Goal: Task Accomplishment & Management: Use online tool/utility

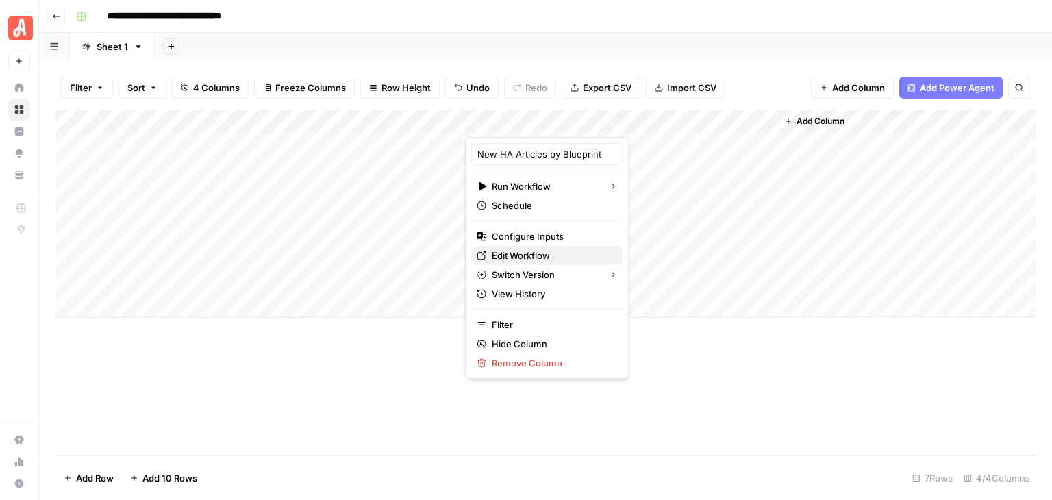
click at [557, 247] on link "Edit Workflow" at bounding box center [546, 255] width 151 height 19
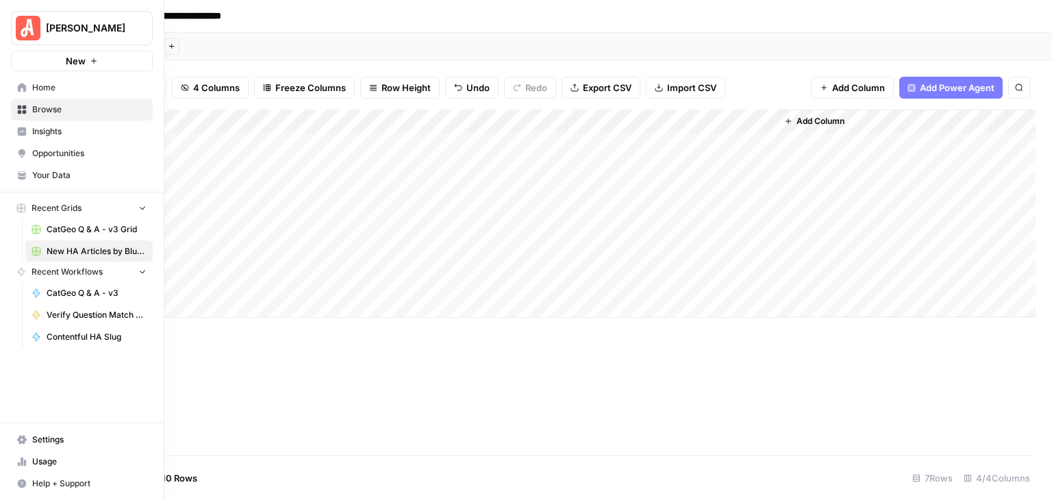
click at [16, 31] on img "Workspace: Angi" at bounding box center [28, 28] width 25 height 25
click at [94, 171] on span "Your Data" at bounding box center [89, 175] width 114 height 12
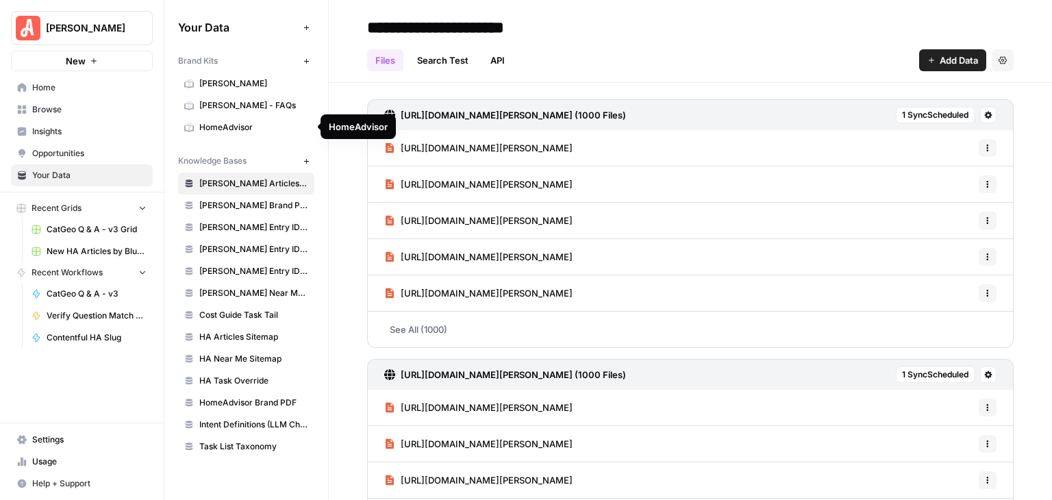
click at [260, 130] on span "HomeAdvisor" at bounding box center [253, 127] width 109 height 12
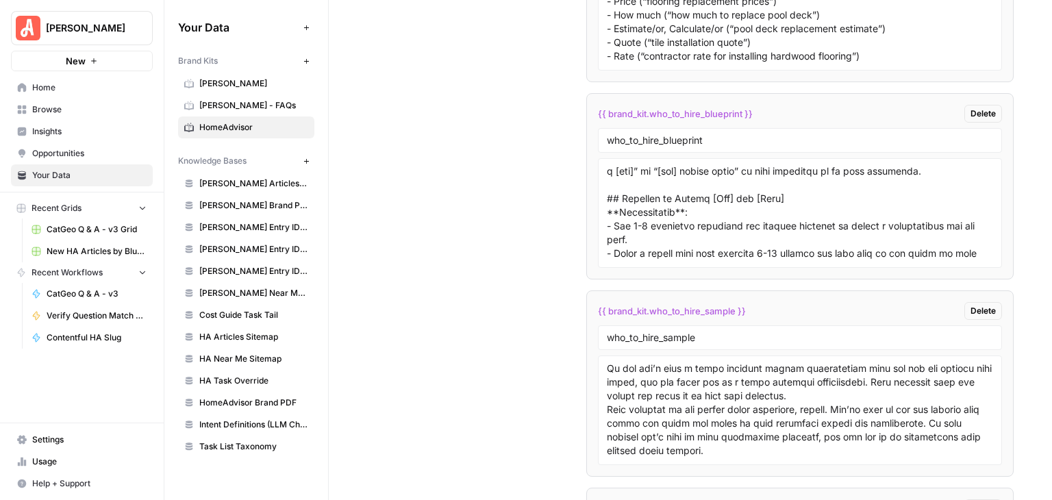
scroll to position [411, 0]
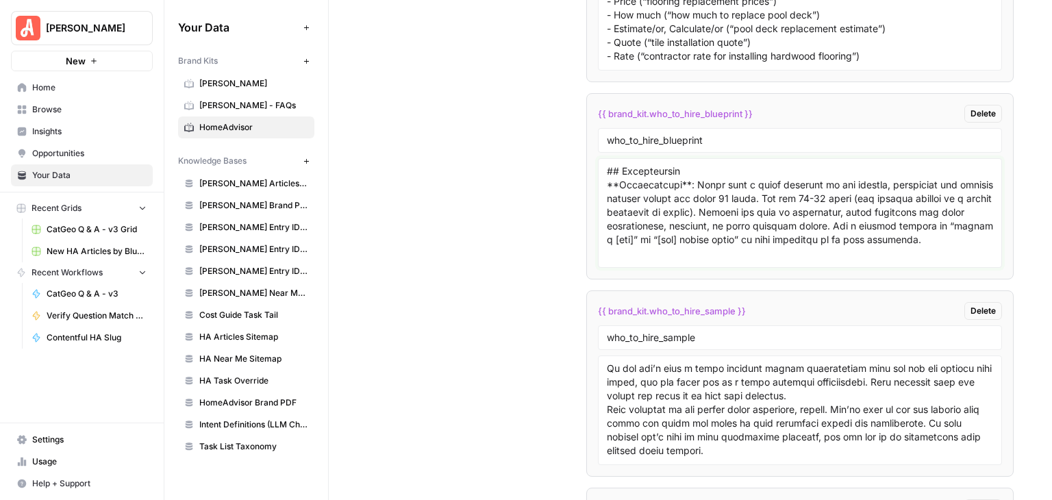
click at [723, 187] on textarea at bounding box center [800, 212] width 386 height 97
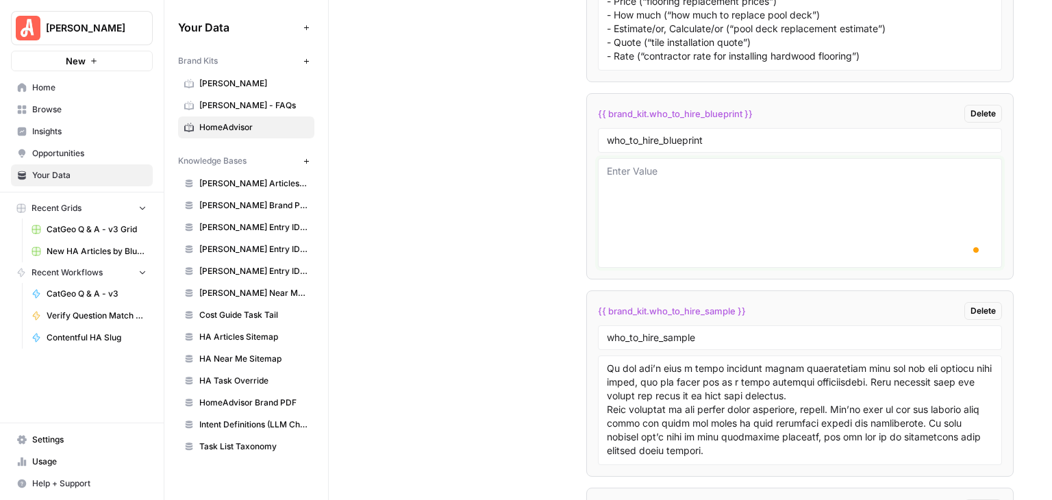
scroll to position [6660, 0]
paste textarea "### Lore Ipsumdolors **Ametconsecte**: Adipi e 217–148 seddoeius temporincid ut…"
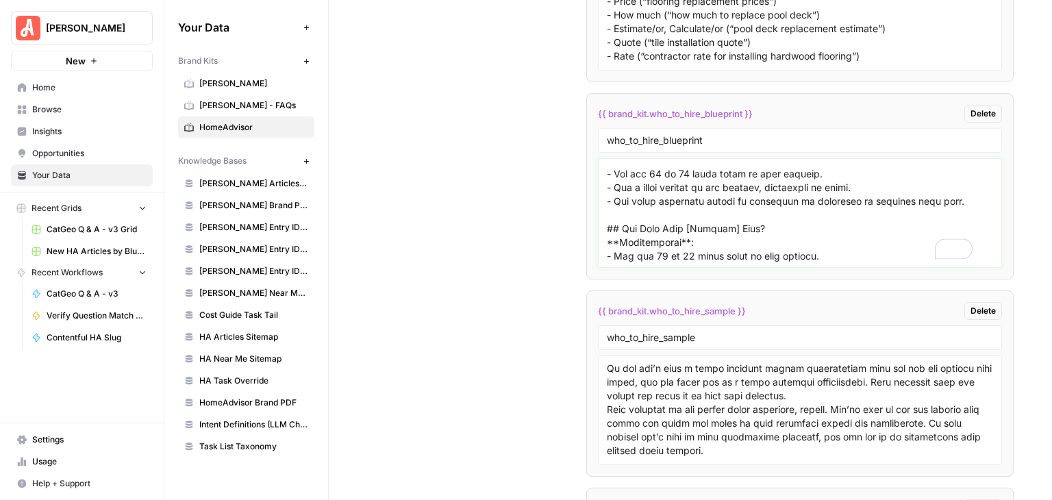
scroll to position [0, 0]
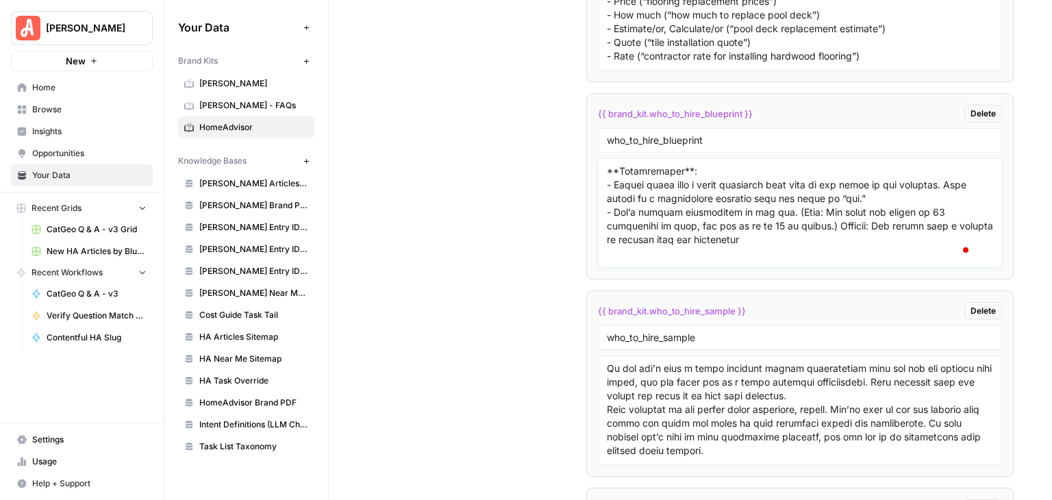
type textarea "### Lore Ipsumdolors **Ametconsecte**: Adipi e 217–148 seddoeius temporincid ut…"
click at [815, 134] on input "who_to_hire_blueprint" at bounding box center [800, 140] width 386 height 12
click at [816, 325] on div "who_to_hire_sample" at bounding box center [800, 337] width 404 height 25
click at [816, 331] on input "who_to_hire_sample" at bounding box center [800, 337] width 386 height 12
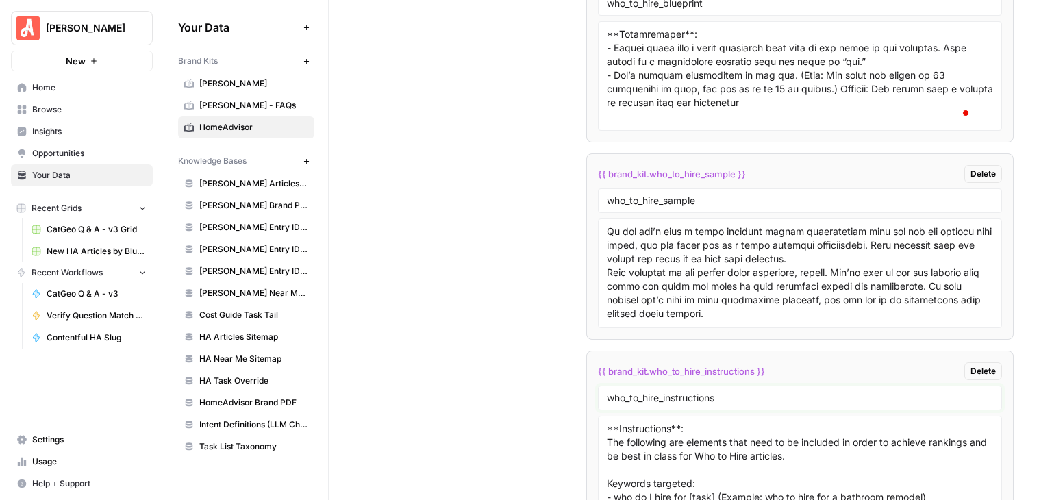
click at [814, 392] on input "who_to_hire_instructions" at bounding box center [800, 398] width 386 height 12
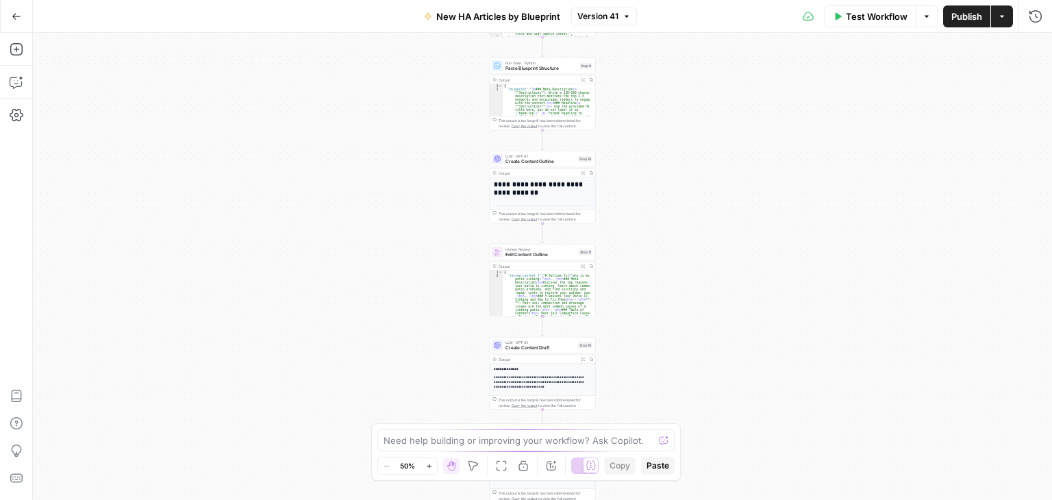
click at [604, 18] on span "Version 41" at bounding box center [597, 16] width 41 height 12
click at [675, 5] on div "Test Workflow Options Publish Actions Run History" at bounding box center [845, 16] width 416 height 32
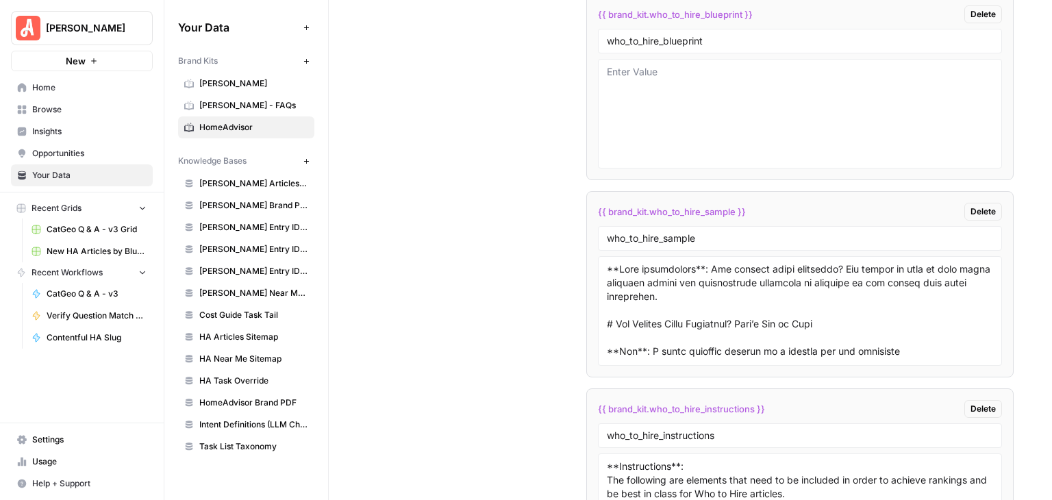
scroll to position [6677, 0]
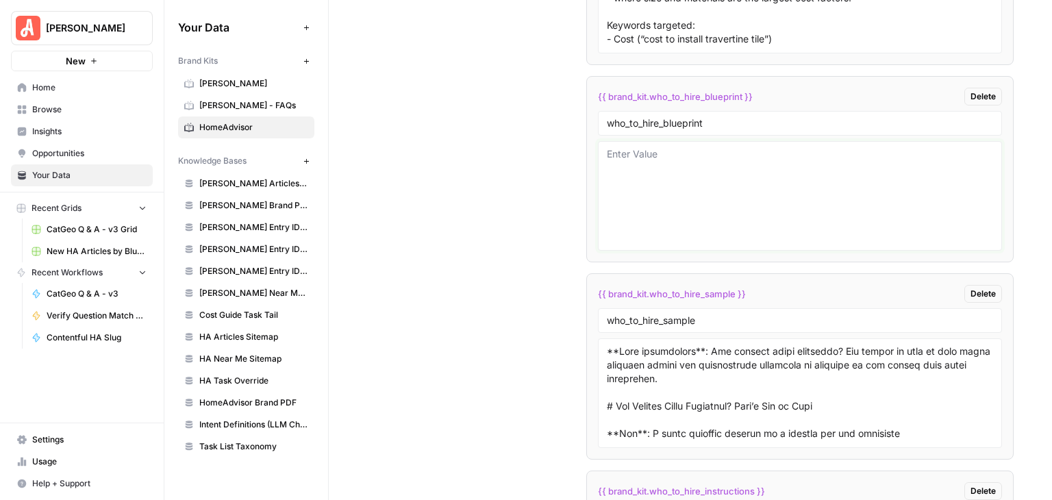
click at [662, 149] on textarea at bounding box center [800, 195] width 386 height 97
paste textarea "### Meta Description **Instructions**: Write a 120–160 character description th…"
type textarea "### Meta Description **Instructions**: Write a 120–160 character description th…"
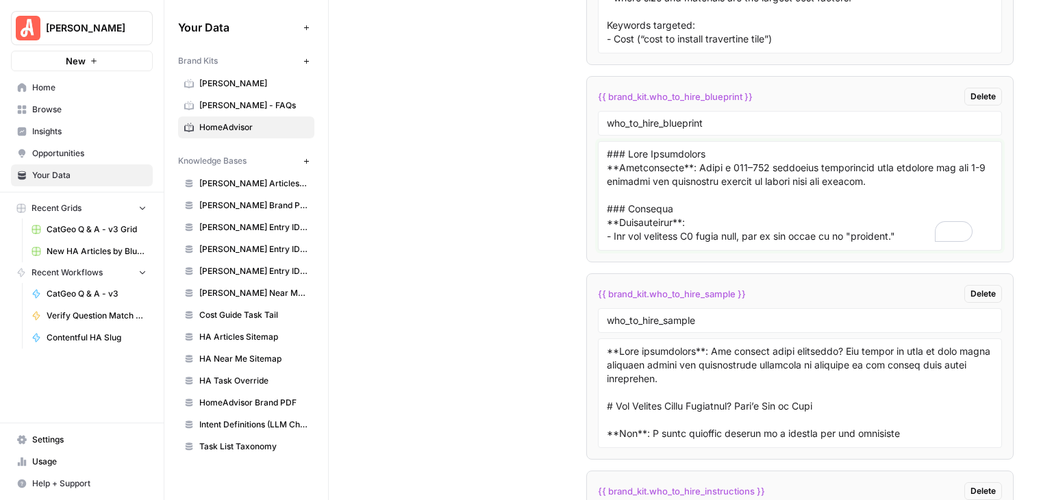
scroll to position [1175, 0]
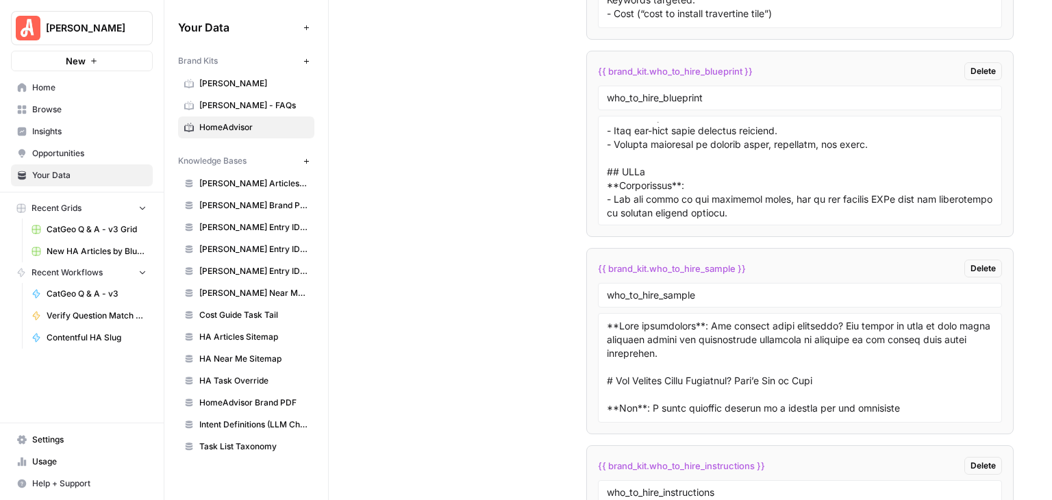
scroll to position [1148, 0]
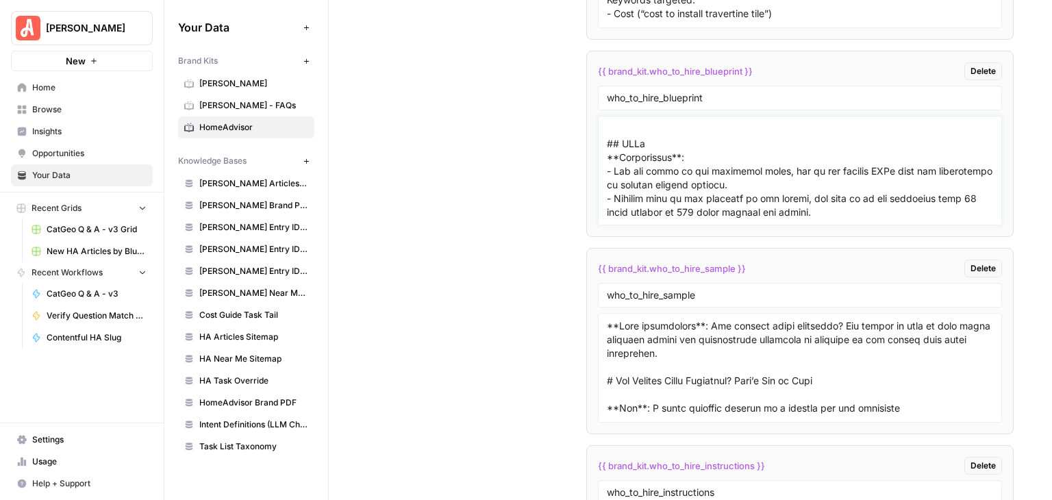
click at [870, 198] on textarea at bounding box center [800, 170] width 386 height 97
drag, startPoint x: 868, startPoint y: 197, endPoint x: 588, endPoint y: 121, distance: 290.9
click at [588, 122] on li "{{ brand_kit.who_to_hire_blueprint }} Delete who_to_hire_blueprint" at bounding box center [799, 144] width 427 height 186
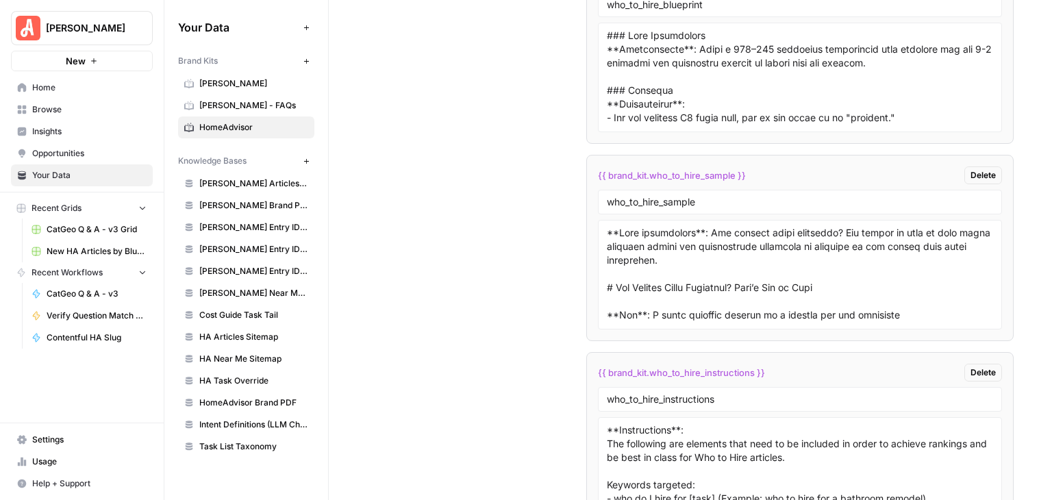
scroll to position [6638, 0]
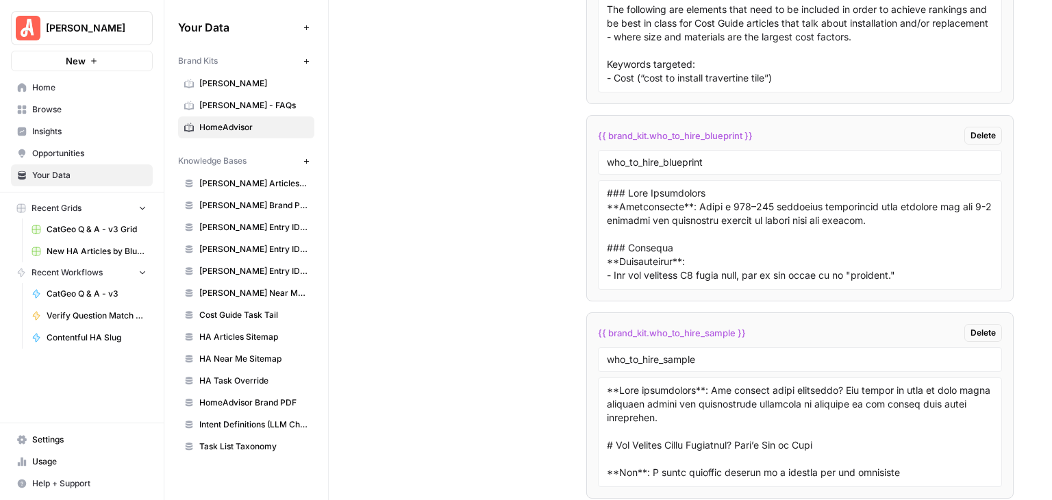
click at [115, 39] on button "[PERSON_NAME]" at bounding box center [82, 28] width 142 height 34
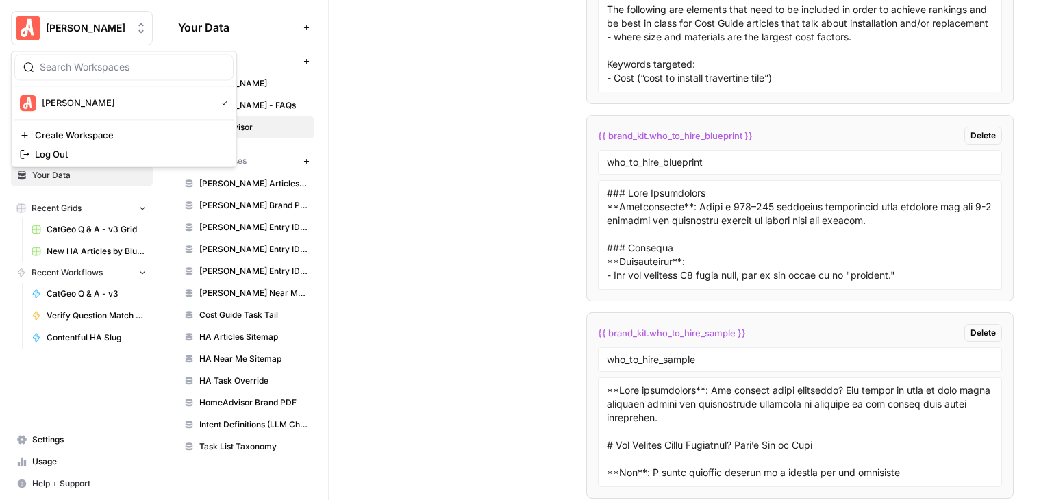
drag, startPoint x: 457, startPoint y: 77, endPoint x: 440, endPoint y: 77, distance: 17.8
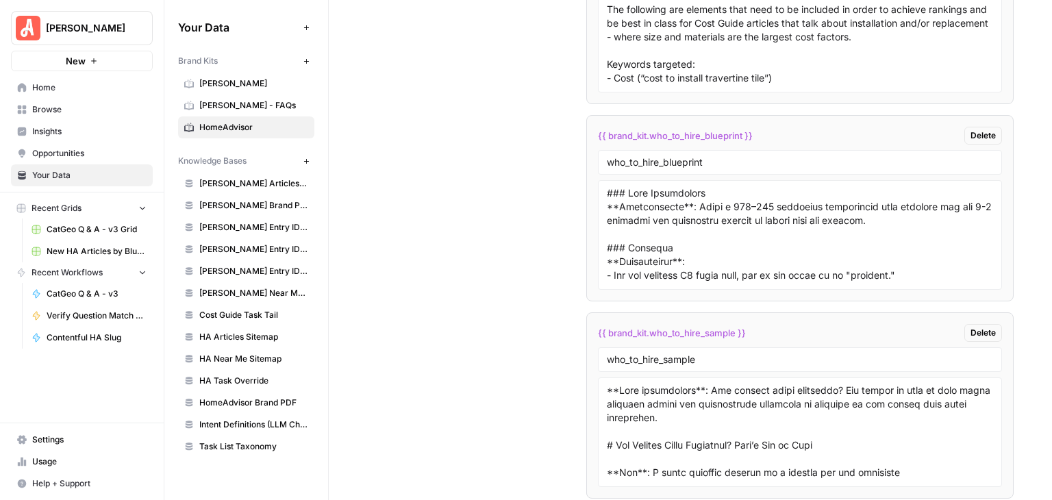
click at [51, 100] on link "Browse" at bounding box center [82, 110] width 142 height 22
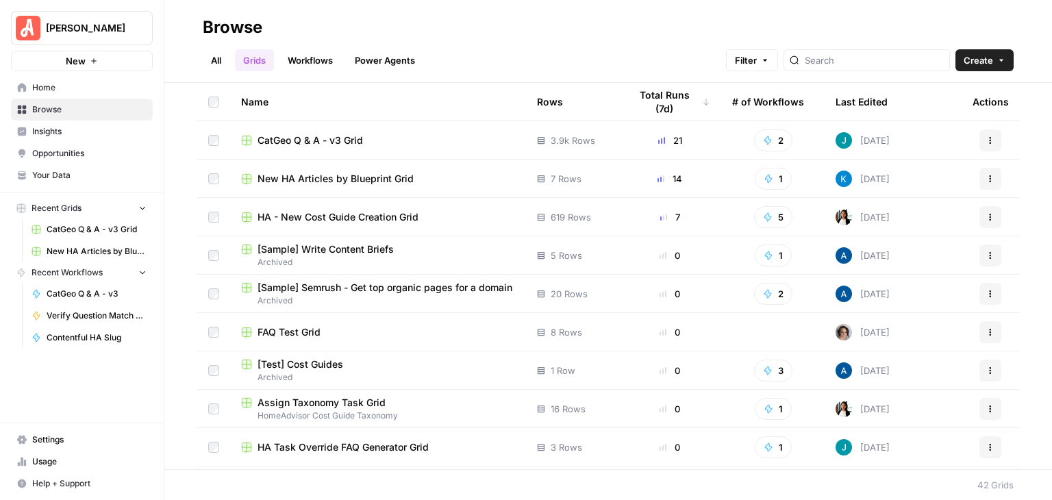
click at [364, 184] on span "New HA Articles by Blueprint Grid" at bounding box center [335, 179] width 156 height 14
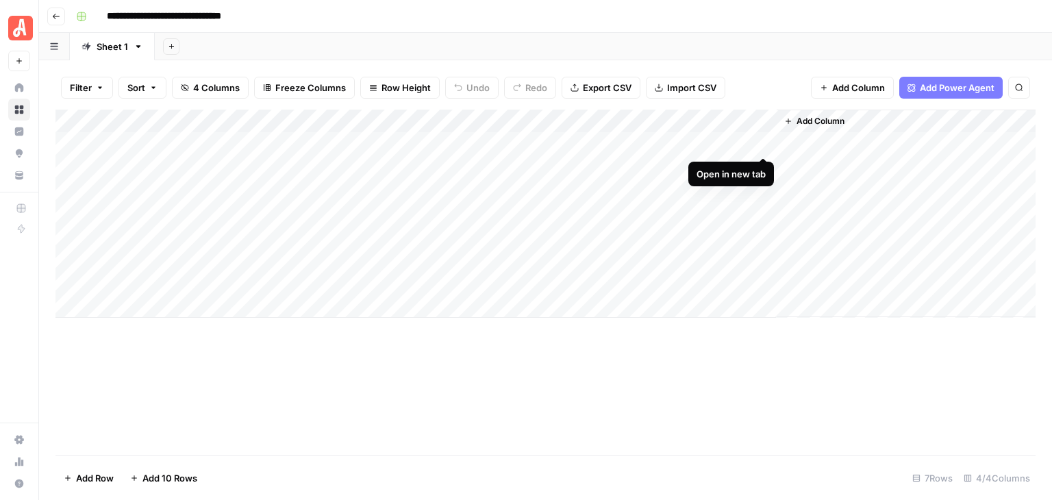
click at [761, 140] on div "Add Column" at bounding box center [545, 214] width 980 height 208
click at [378, 143] on div "Add Column" at bounding box center [545, 214] width 980 height 208
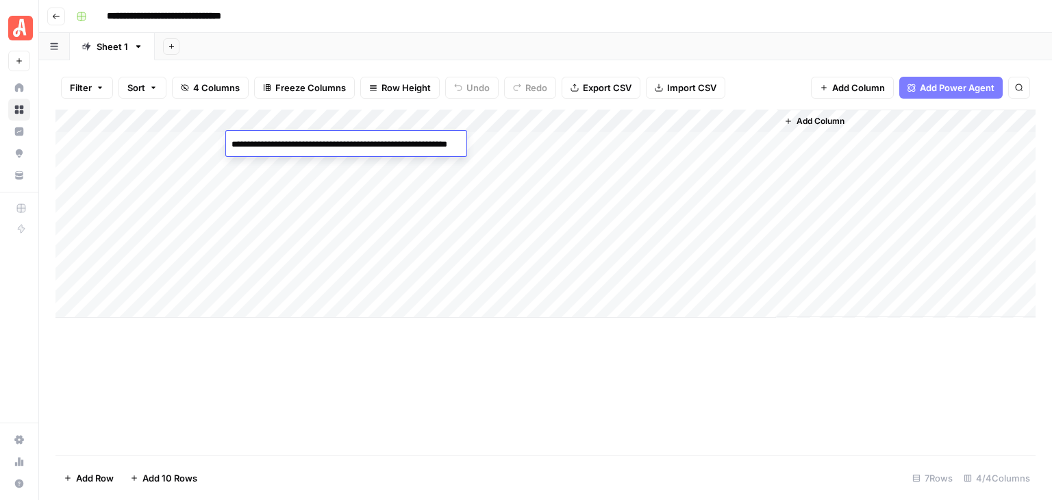
click at [505, 25] on div "**********" at bounding box center [555, 16] width 968 height 22
click at [381, 158] on div "Add Column" at bounding box center [545, 214] width 980 height 208
click at [764, 166] on div "Add Column" at bounding box center [545, 214] width 980 height 208
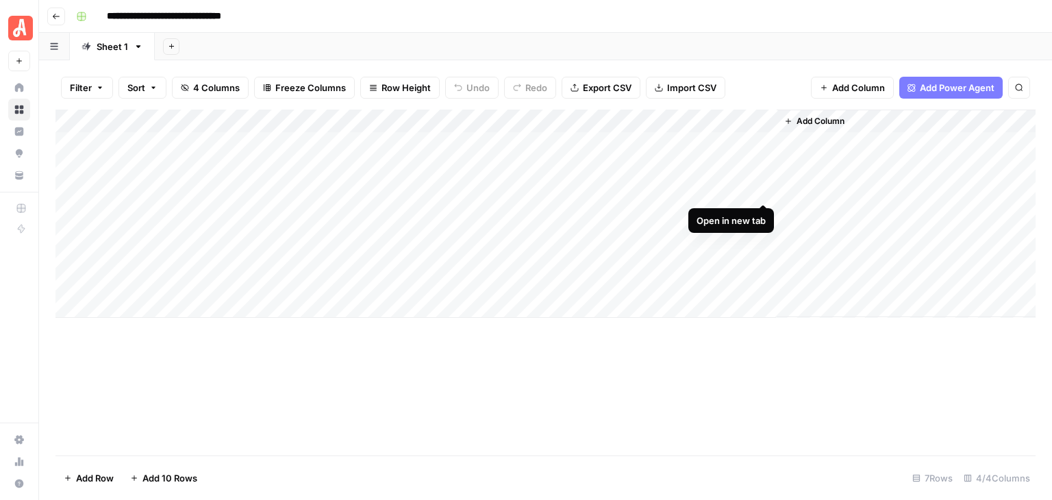
click at [764, 192] on div "Add Column" at bounding box center [545, 214] width 980 height 208
click at [367, 195] on div "Add Column" at bounding box center [545, 214] width 980 height 208
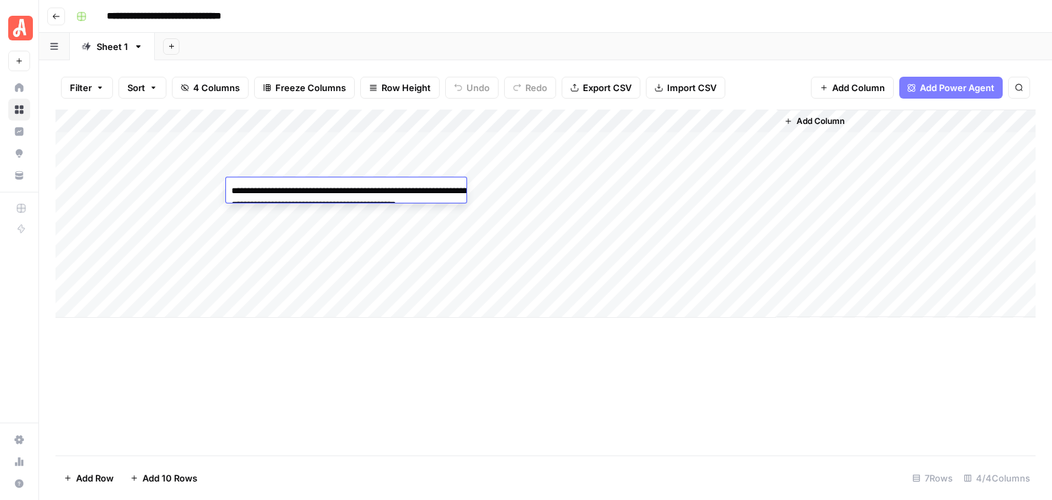
click at [468, 31] on header "**********" at bounding box center [545, 16] width 1013 height 33
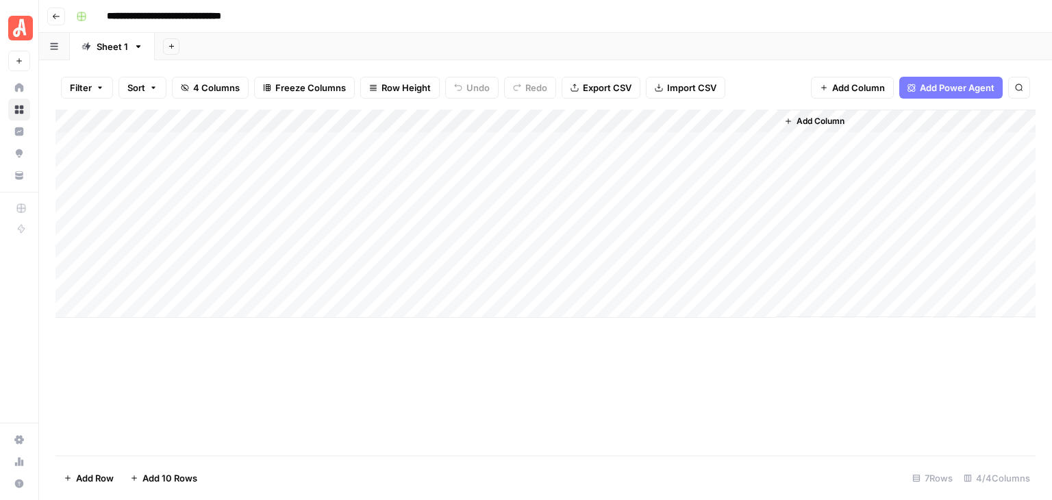
click at [370, 217] on div "Add Column" at bounding box center [545, 214] width 980 height 208
click at [539, 18] on div "**********" at bounding box center [555, 16] width 968 height 22
click at [764, 210] on div "Add Column" at bounding box center [545, 214] width 980 height 208
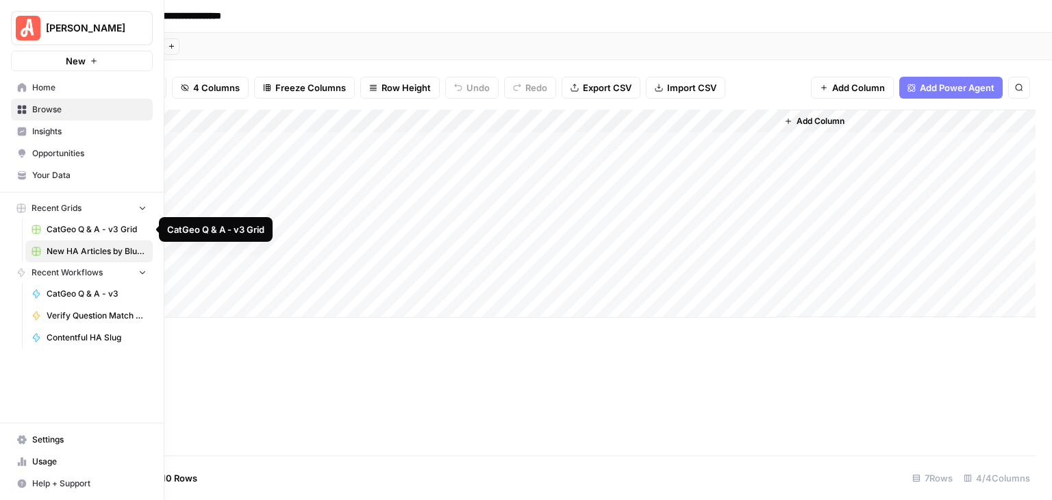
click at [105, 221] on link "CatGeo Q & A - v3 Grid" at bounding box center [88, 229] width 127 height 22
